Goal: Book appointment/travel/reservation

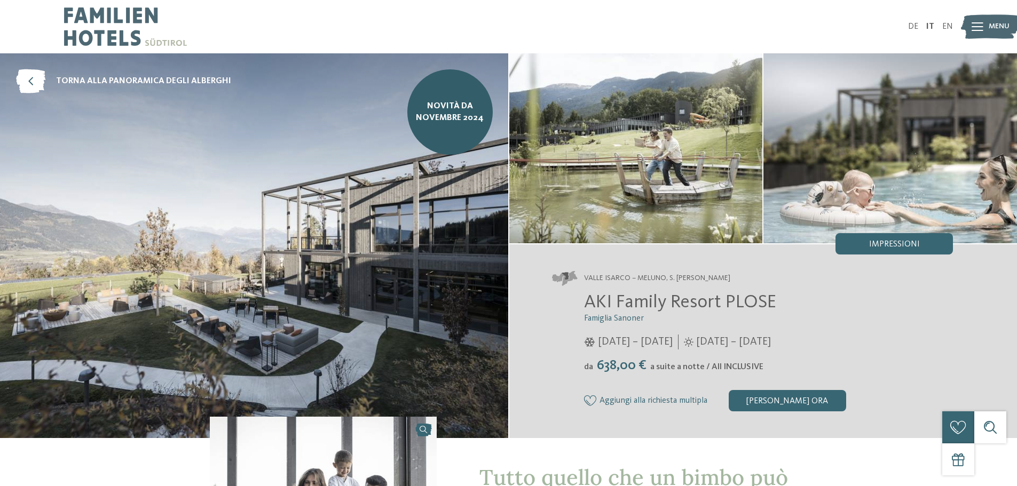
click at [131, 20] on img at bounding box center [125, 26] width 123 height 53
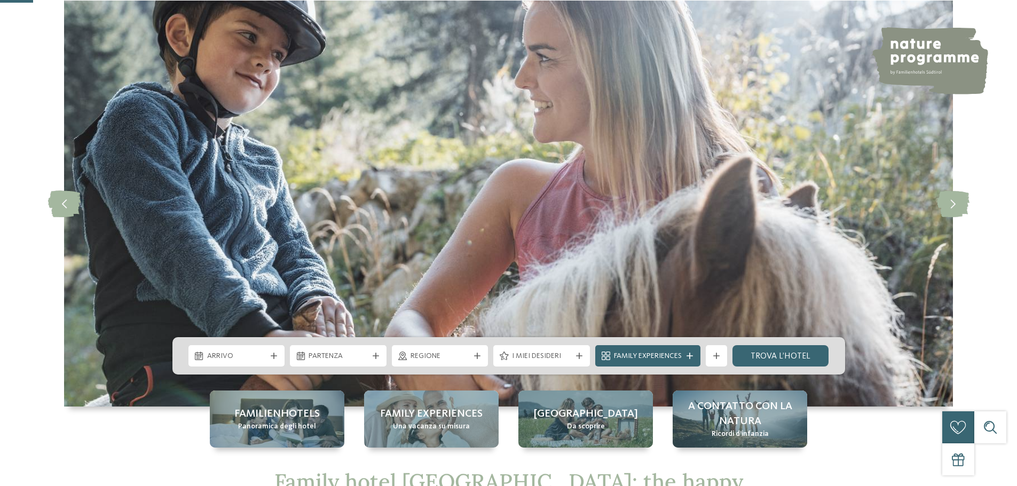
scroll to position [160, 0]
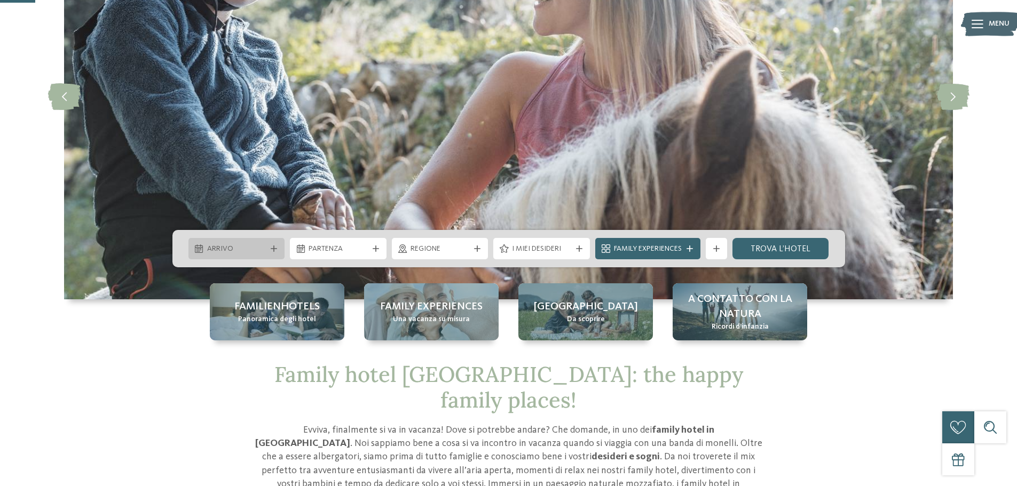
click at [276, 247] on icon at bounding box center [274, 248] width 6 height 6
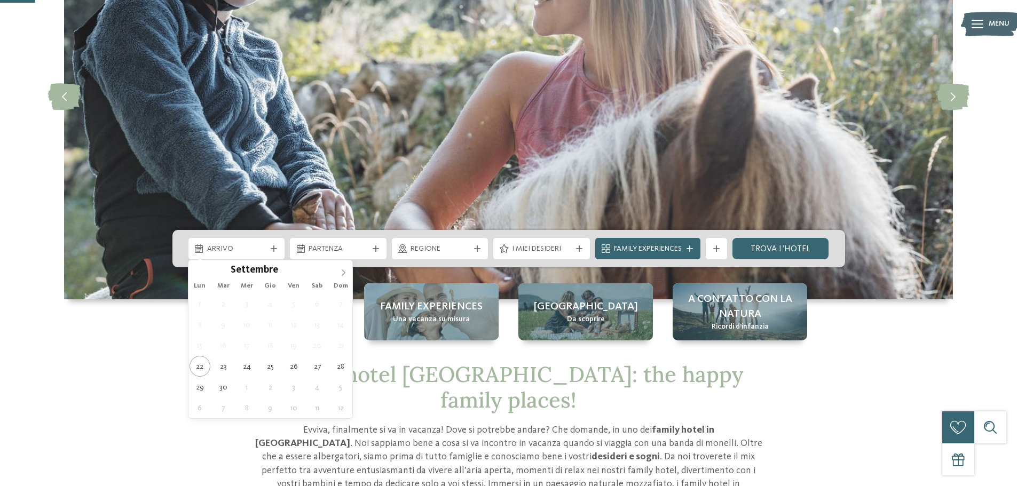
click at [346, 273] on icon at bounding box center [342, 272] width 7 height 7
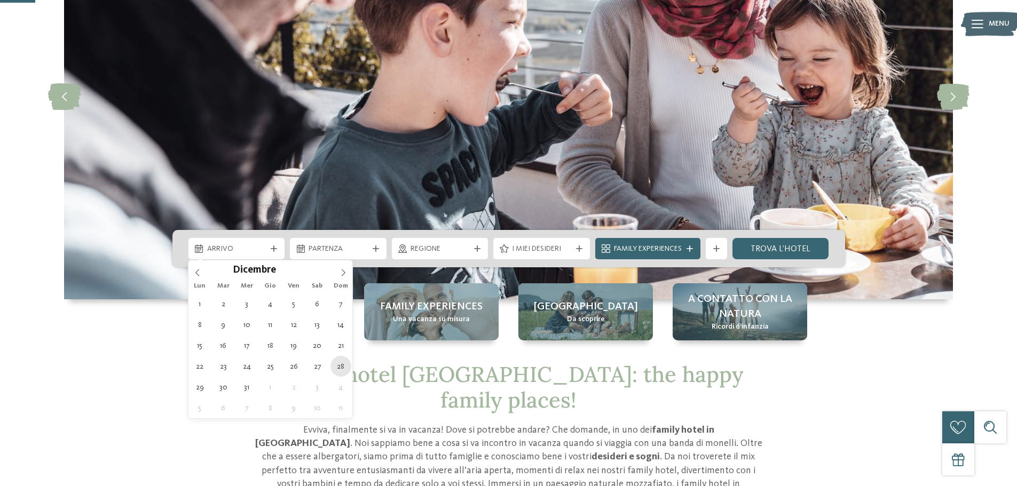
type div "28.12.2025"
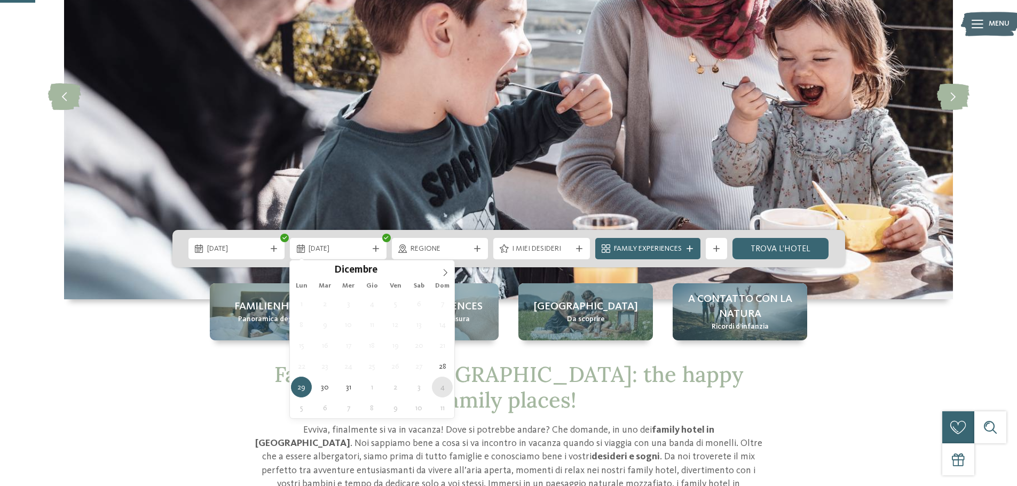
type div "04.01.2026"
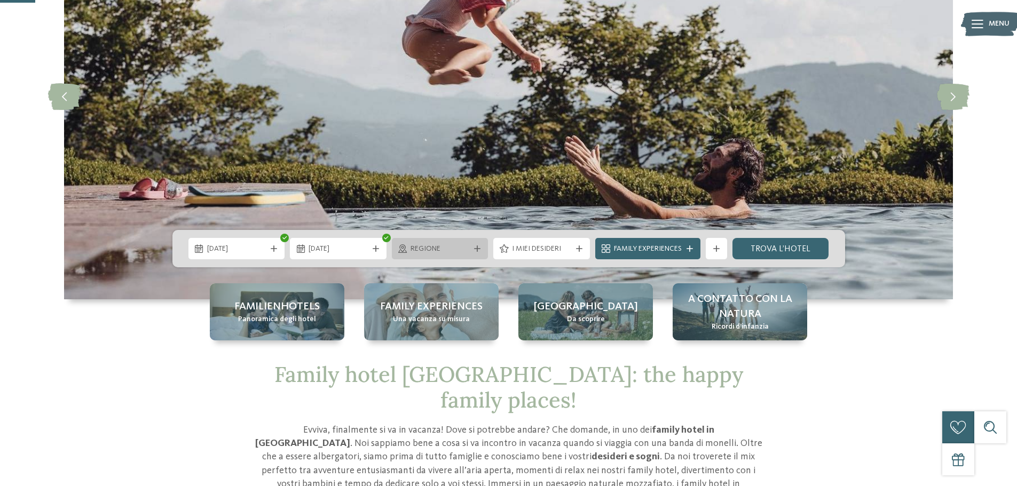
click at [461, 257] on div "Regione" at bounding box center [440, 248] width 97 height 21
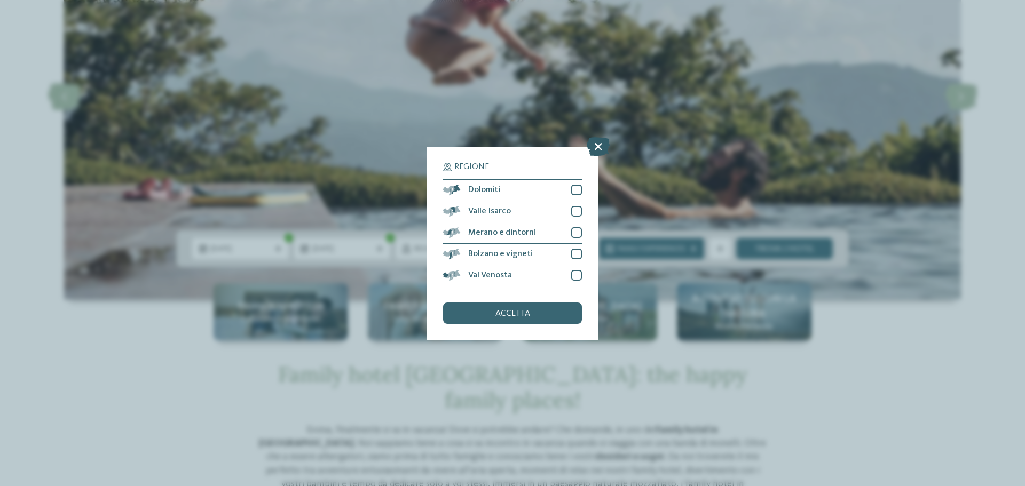
click at [598, 142] on icon at bounding box center [598, 146] width 23 height 19
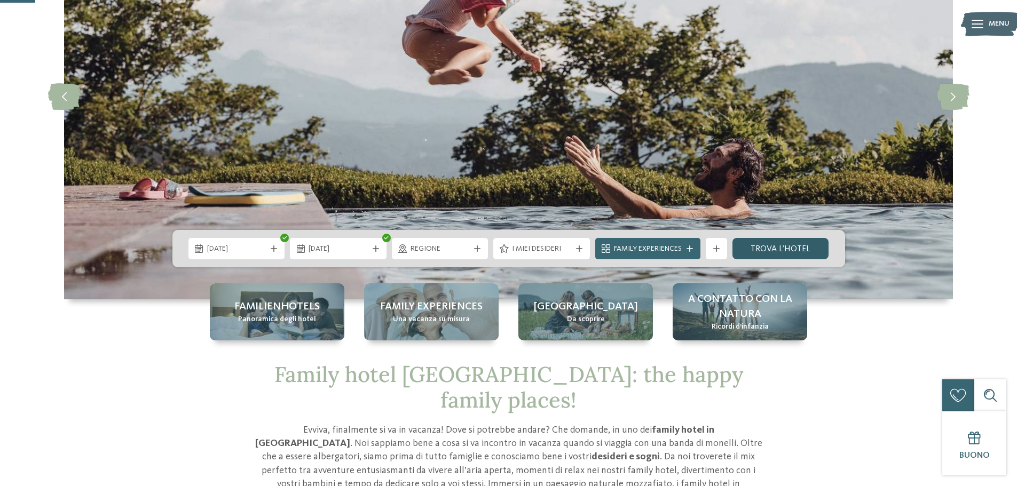
click at [774, 248] on link "trova l’hotel" at bounding box center [780, 248] width 97 height 21
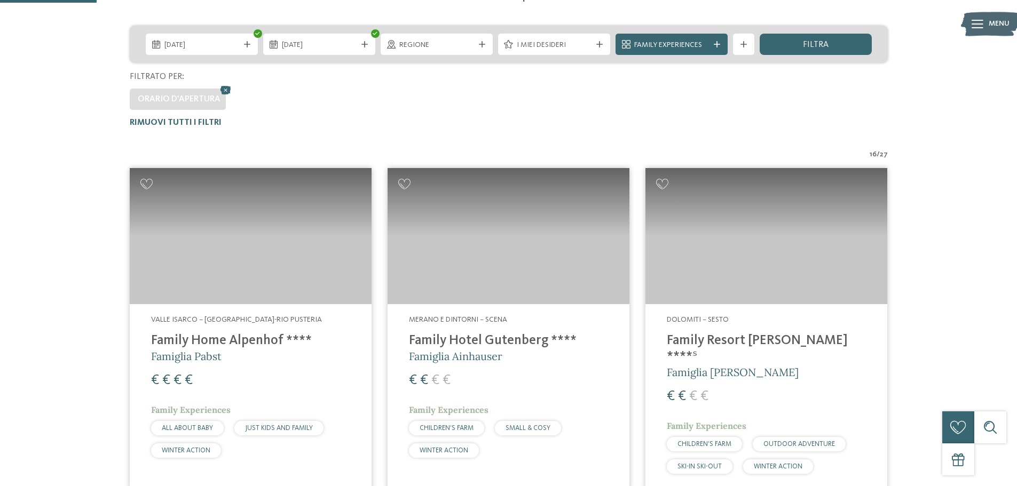
scroll to position [190, 0]
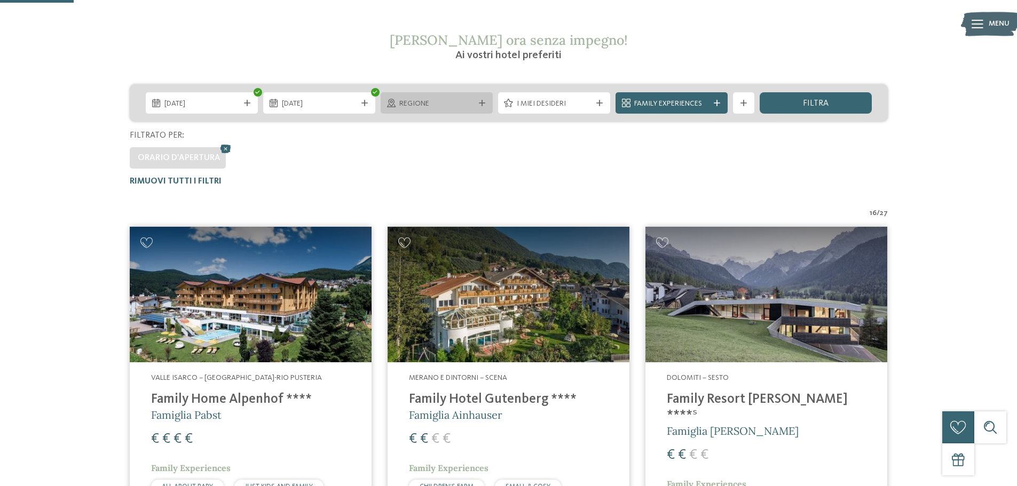
click at [446, 106] on span "Regione" at bounding box center [436, 104] width 75 height 11
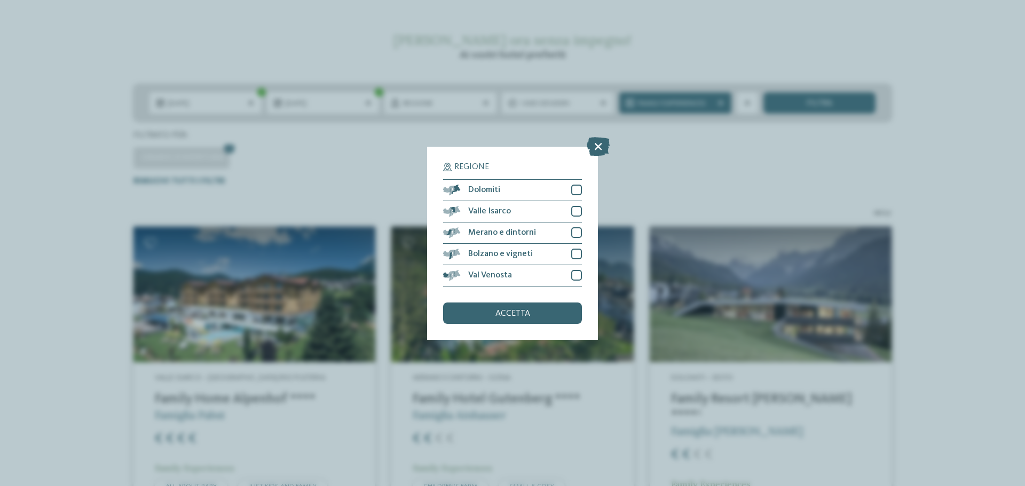
click at [379, 178] on div "Regione Dolomiti" at bounding box center [512, 243] width 1025 height 486
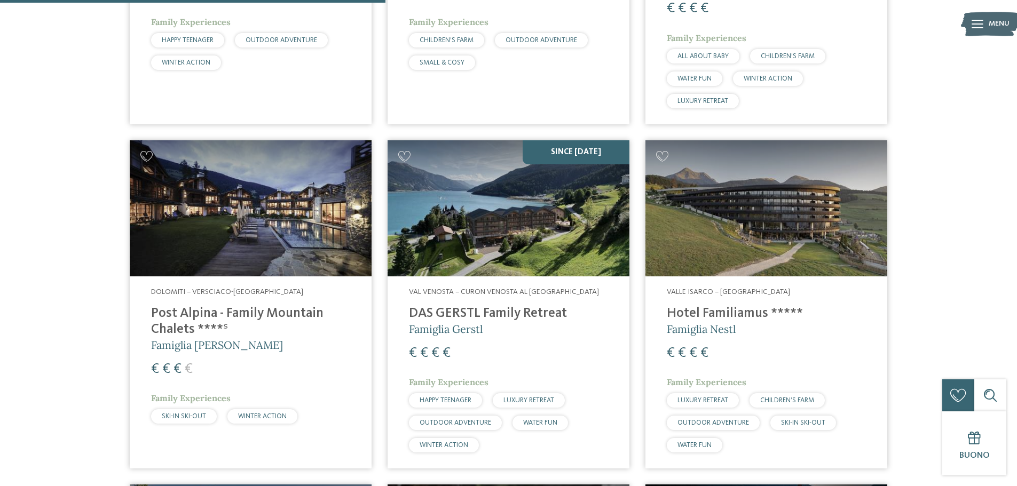
scroll to position [991, 0]
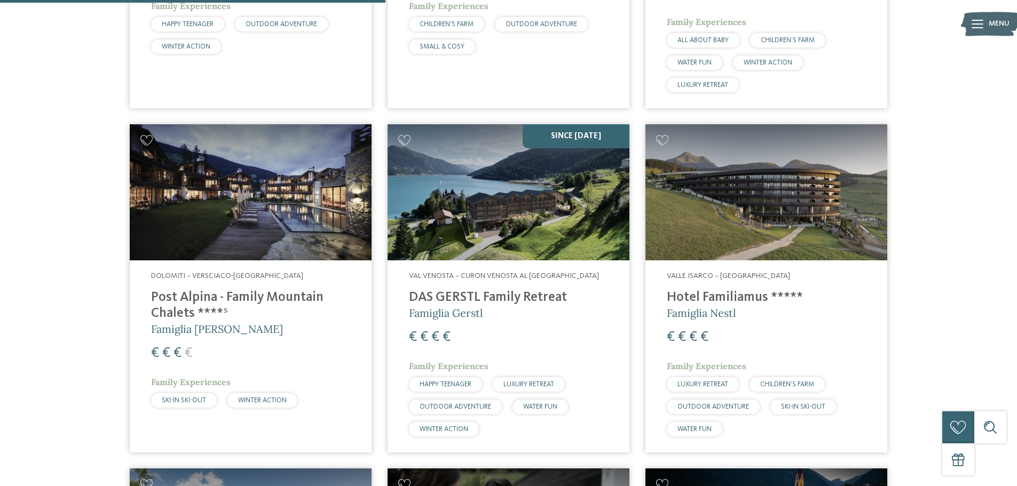
click at [700, 290] on h4 "Hotel Familiamus *****" at bounding box center [766, 298] width 199 height 16
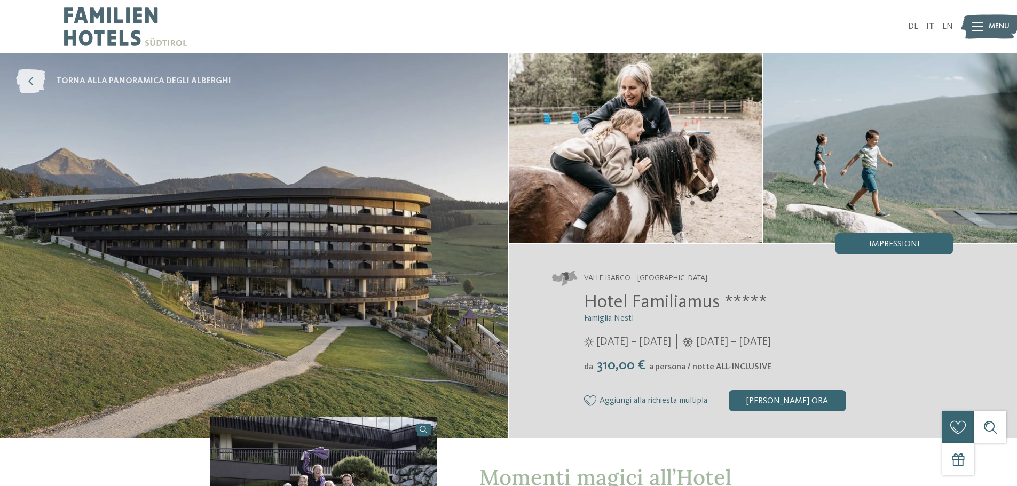
click at [107, 79] on span "torna alla panoramica degli alberghi" at bounding box center [143, 81] width 175 height 12
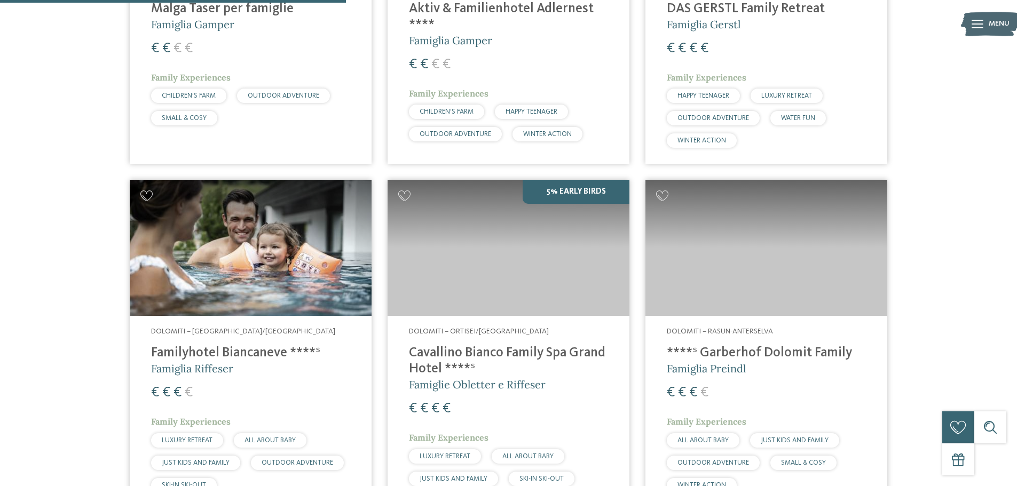
scroll to position [1227, 0]
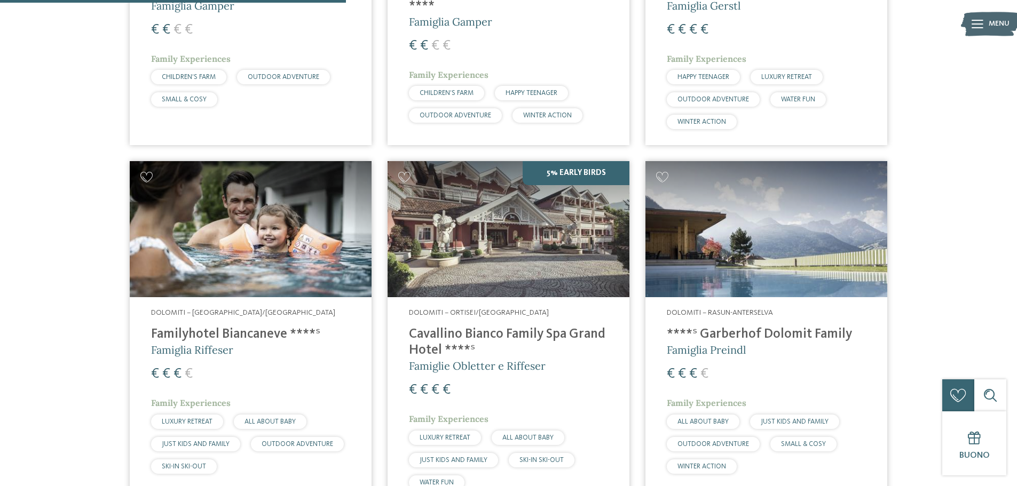
click at [254, 327] on h4 "Familyhotel Biancaneve ****ˢ" at bounding box center [250, 335] width 199 height 16
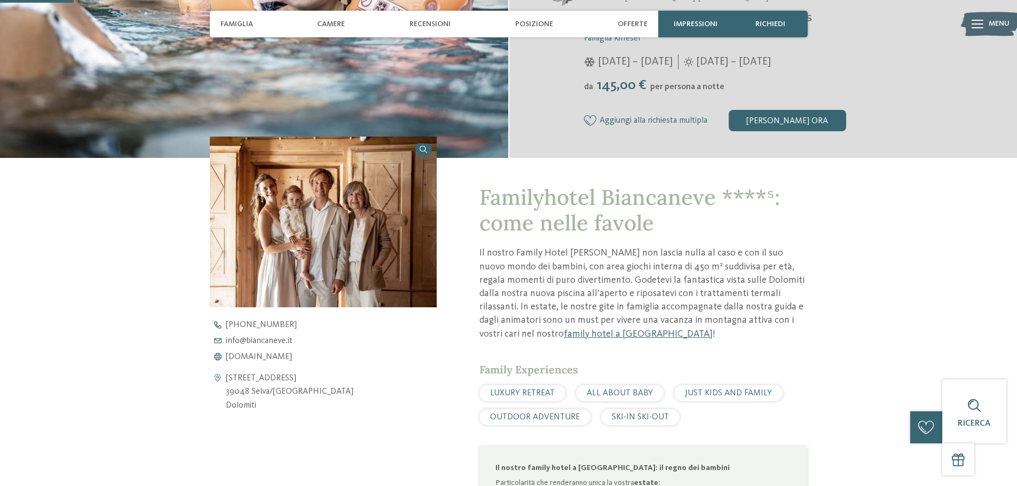
scroll to position [374, 0]
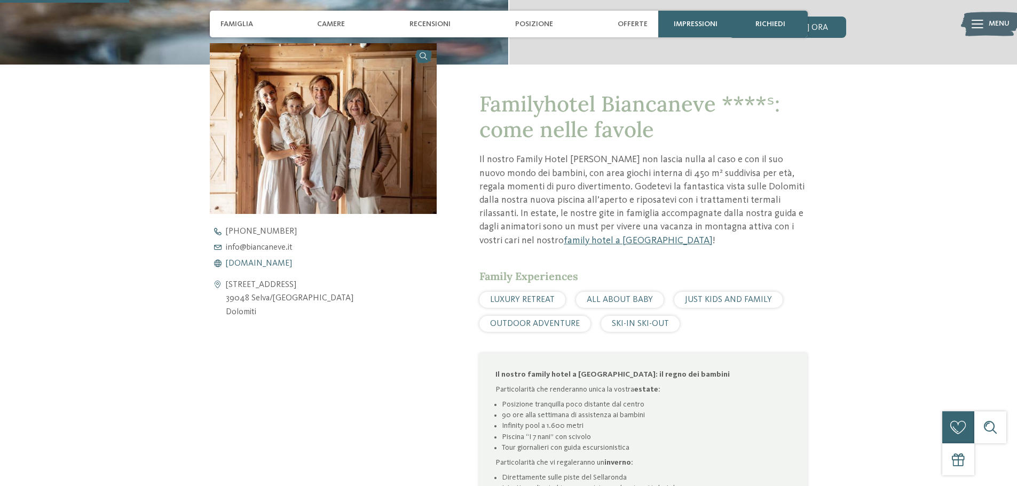
click at [242, 260] on span "[DOMAIN_NAME]" at bounding box center [259, 263] width 66 height 9
